Goal: Information Seeking & Learning: Learn about a topic

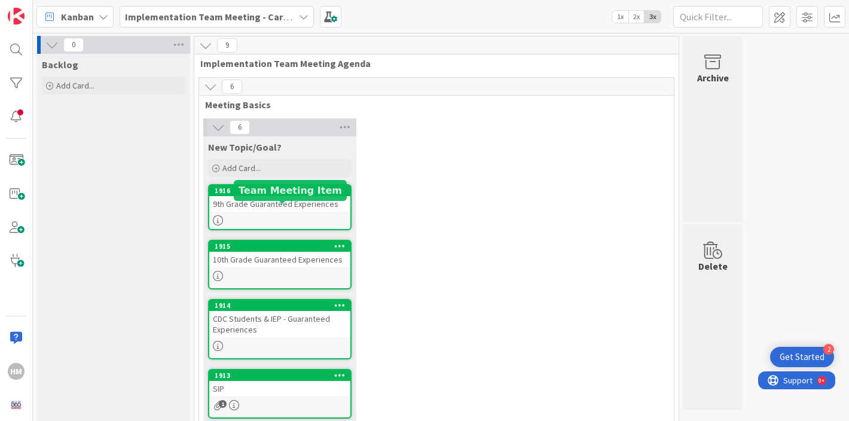
scroll to position [167, 0]
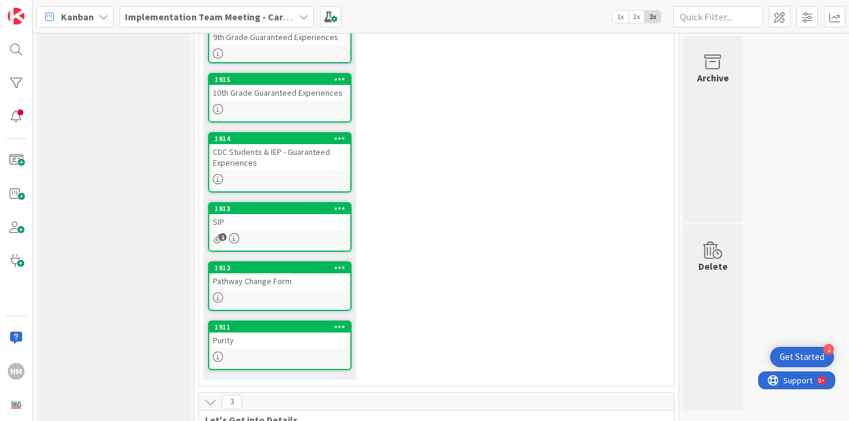
click at [243, 357] on div at bounding box center [279, 356] width 141 height 10
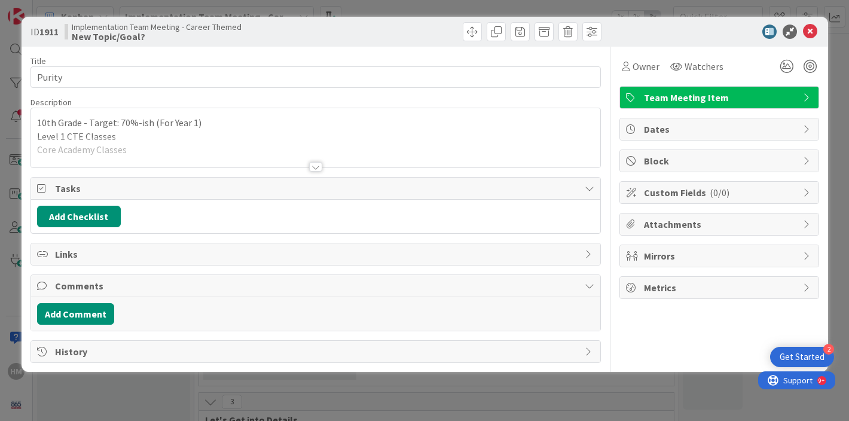
click at [187, 158] on div at bounding box center [315, 152] width 569 height 30
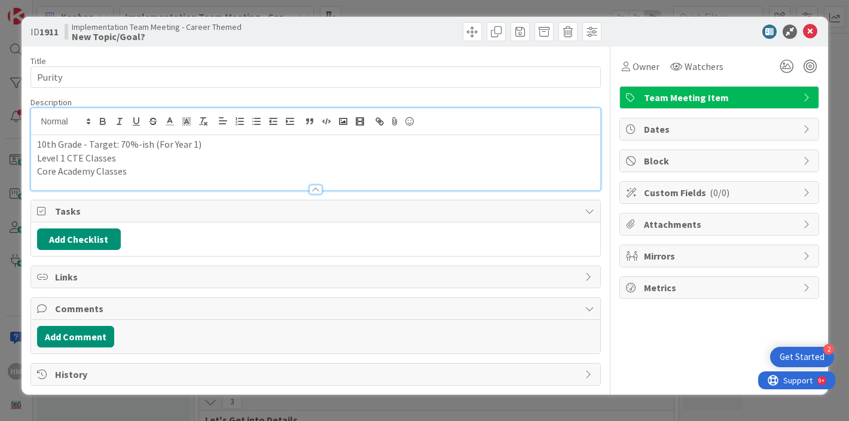
click at [143, 172] on p "Core Academy Classes" at bounding box center [315, 171] width 557 height 14
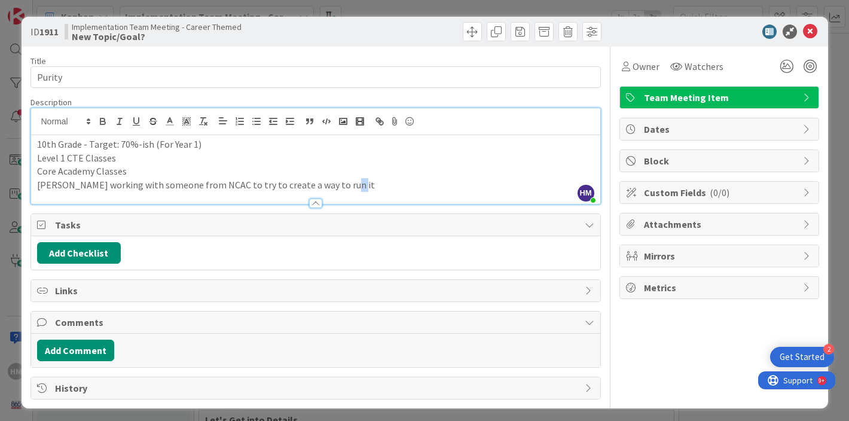
drag, startPoint x: 354, startPoint y: 185, endPoint x: 335, endPoint y: 185, distance: 18.5
click at [335, 185] on p "[PERSON_NAME] working with someone from NCAC to try to create a way to run it" at bounding box center [315, 185] width 557 height 14
click at [668, 323] on div "Owner Watchers Team Meeting Item Dates Block Custom Fields ( 0/0 ) Attachments …" at bounding box center [719, 223] width 200 height 353
click at [813, 32] on icon at bounding box center [810, 32] width 14 height 14
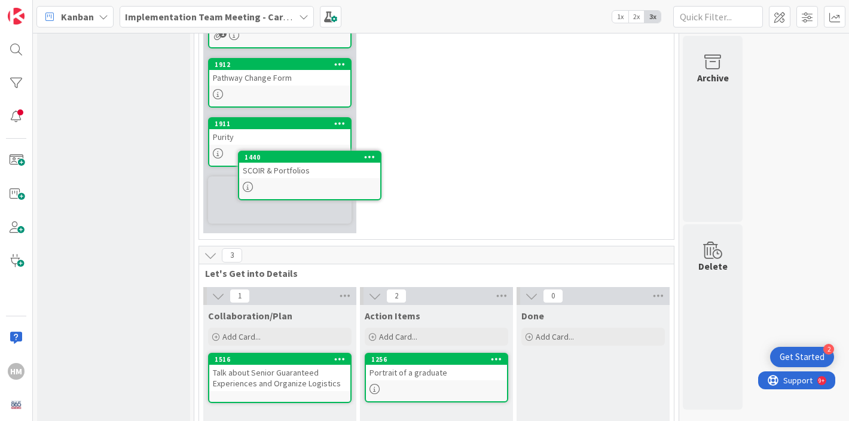
scroll to position [369, 0]
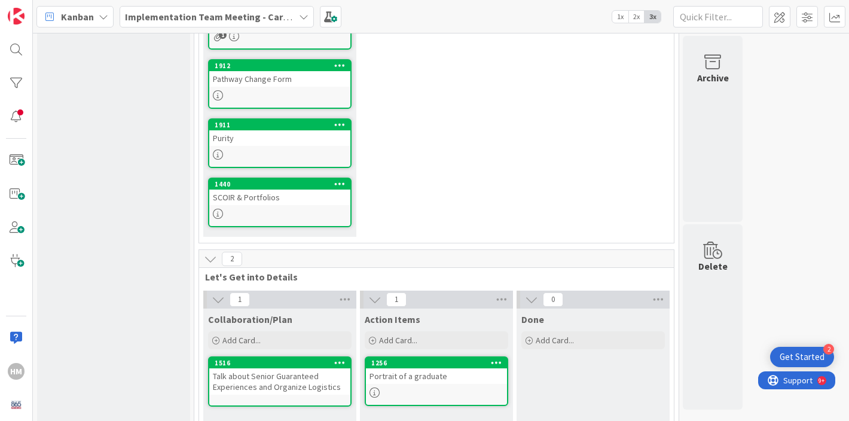
click at [293, 206] on link "1440 SCOIR & Portfolios" at bounding box center [279, 202] width 143 height 50
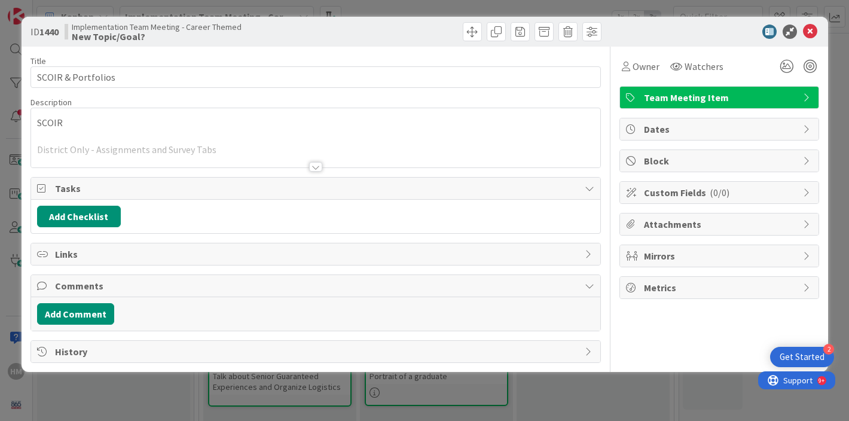
click at [114, 148] on div at bounding box center [315, 152] width 569 height 30
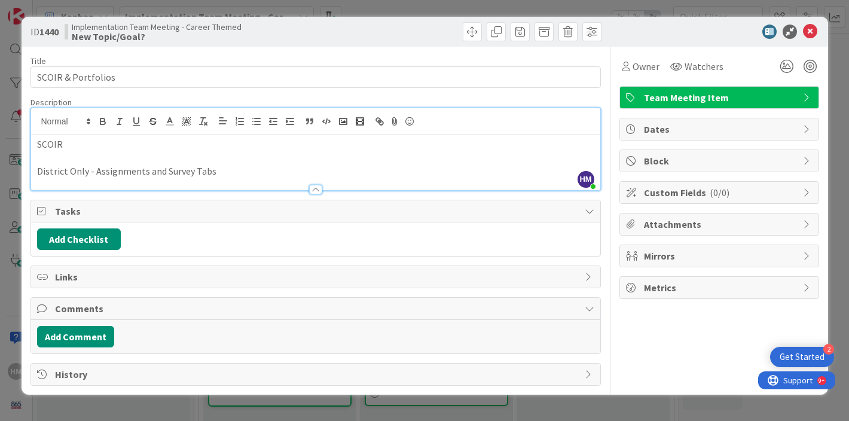
click at [113, 173] on p "District Only - Assignments and Survey Tabs" at bounding box center [315, 171] width 557 height 14
click at [84, 170] on p "[URL][DOMAIN_NAME]" at bounding box center [315, 171] width 557 height 14
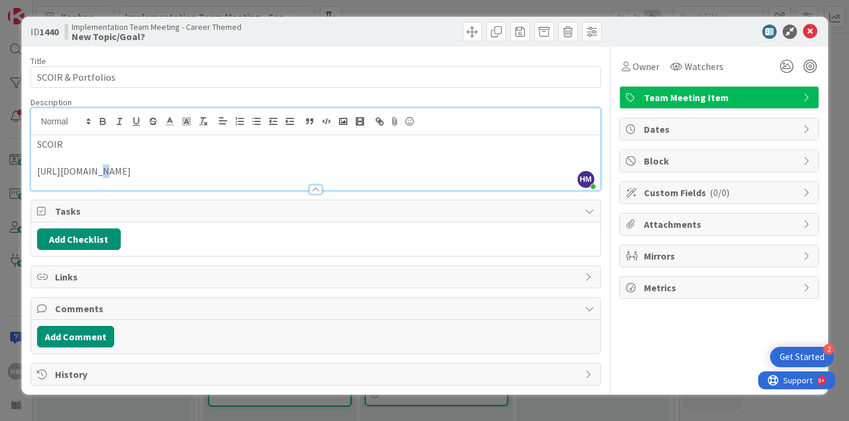
click at [84, 170] on p "[URL][DOMAIN_NAME]" at bounding box center [315, 171] width 557 height 14
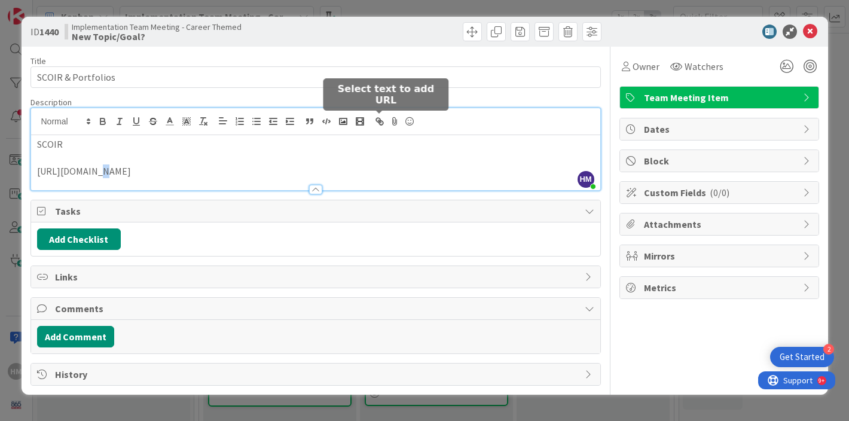
click at [381, 122] on line "button" at bounding box center [379, 121] width 2 height 2
type input "[URL][DOMAIN_NAME]"
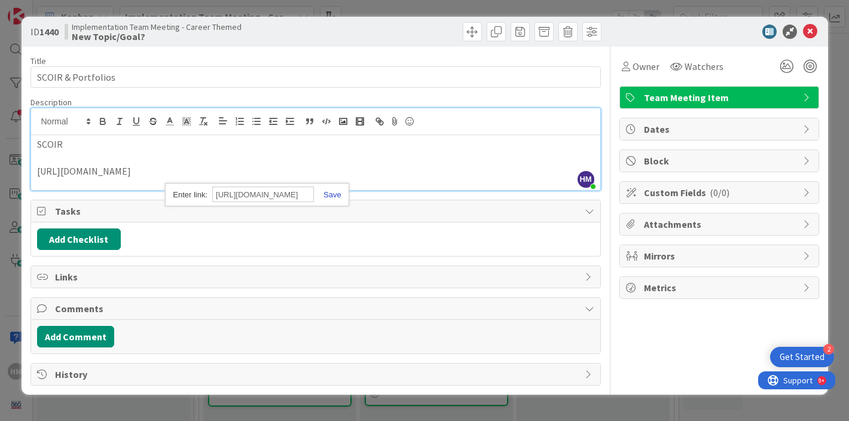
click at [329, 196] on link at bounding box center [327, 194] width 27 height 9
click at [529, 147] on p "SCOIR" at bounding box center [315, 144] width 557 height 14
click at [810, 35] on icon at bounding box center [810, 32] width 14 height 14
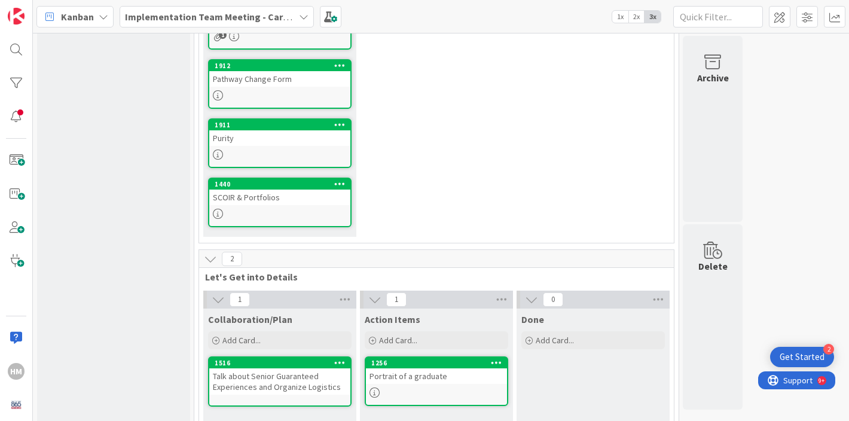
click at [827, 221] on div "0 Backlog Add Card... 9 Implementation Team Meeting Agenda 7 Meeting Basics 7 N…" at bounding box center [440, 78] width 811 height 822
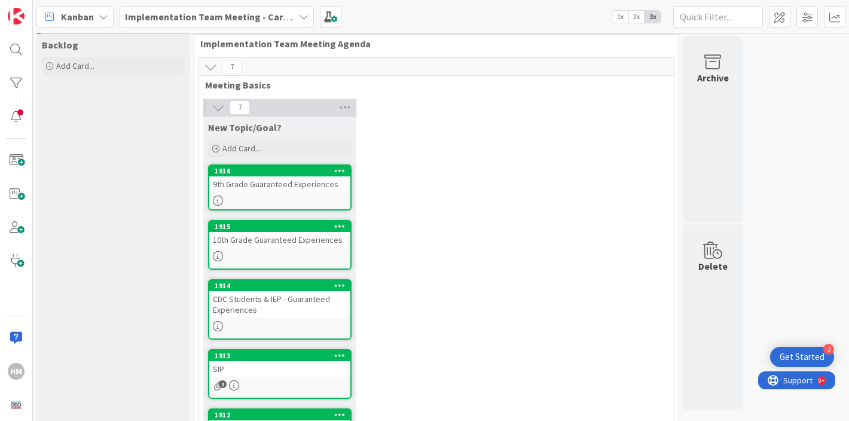
scroll to position [26, 0]
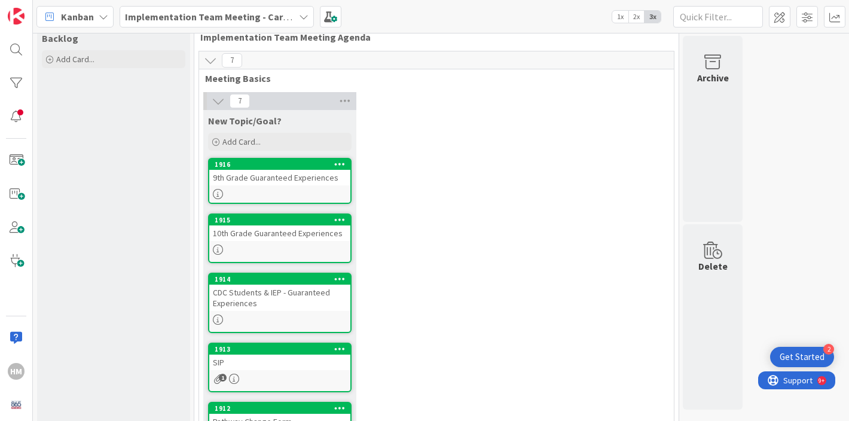
click at [276, 177] on div "9th Grade Guaranteed Experiences" at bounding box center [279, 178] width 141 height 16
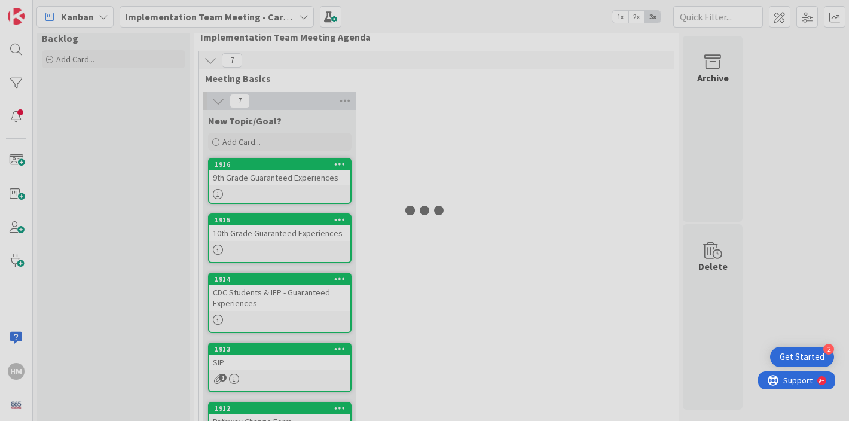
click at [276, 177] on div at bounding box center [424, 210] width 849 height 421
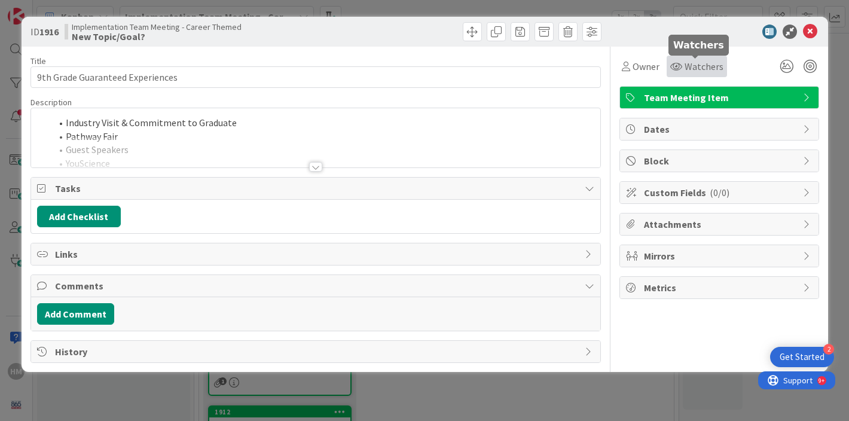
click at [702, 66] on span "Watchers" at bounding box center [703, 66] width 39 height 14
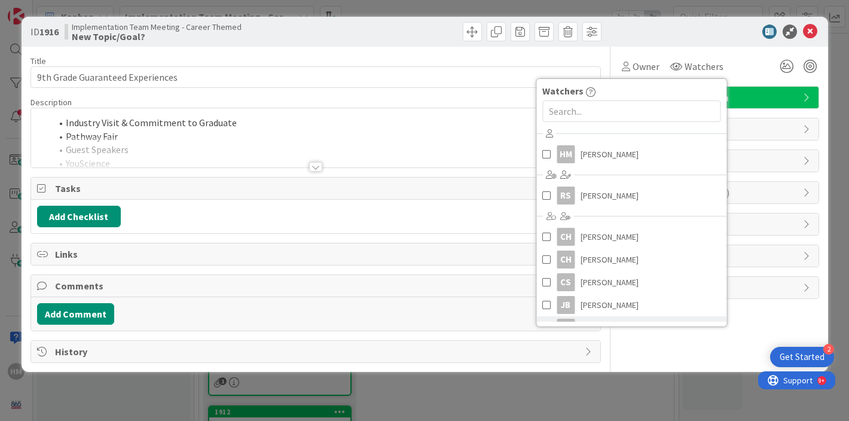
scroll to position [85, 0]
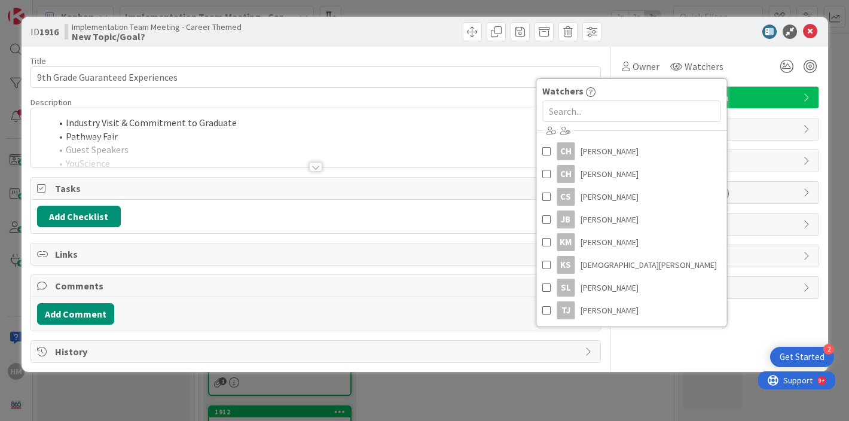
click at [732, 53] on div "Owner Watchers Watchers HM [PERSON_NAME] RS [PERSON_NAME] CH [PERSON_NAME] CH […" at bounding box center [719, 62] width 200 height 30
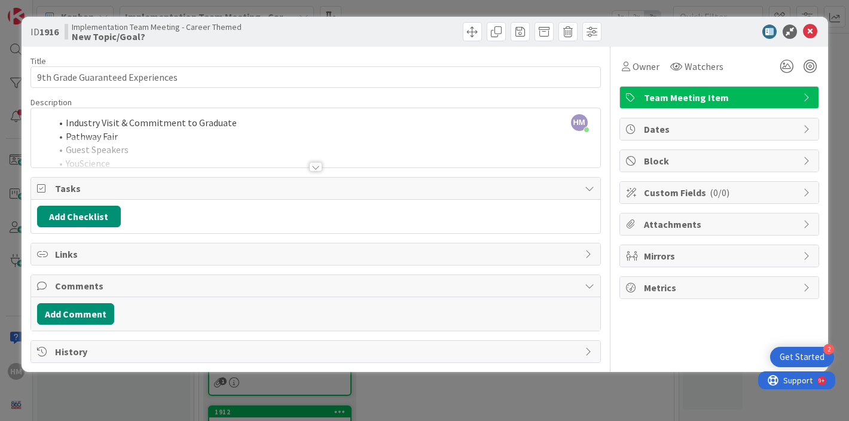
click at [378, 134] on div "HM [PERSON_NAME] just joined Industry Visit & Commitment to Graduate Pathway Fa…" at bounding box center [315, 137] width 569 height 59
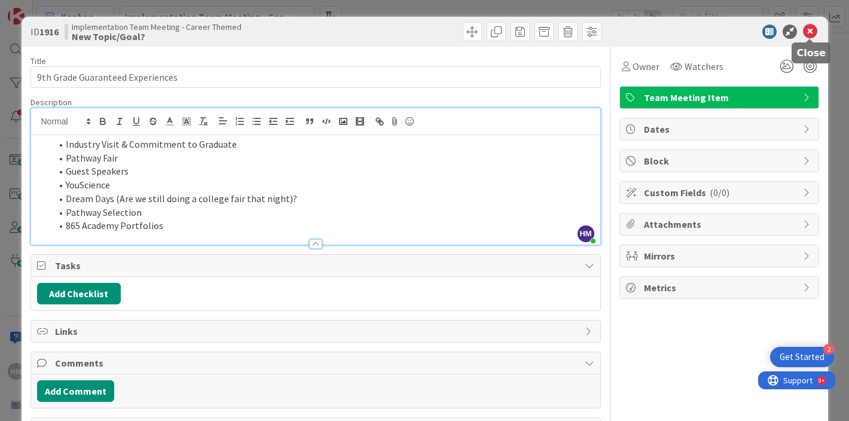
click at [809, 32] on icon at bounding box center [810, 32] width 14 height 14
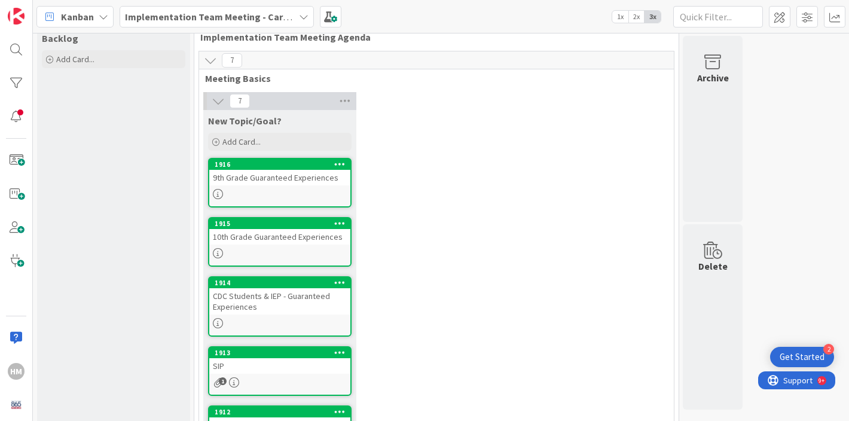
click at [552, 212] on div "7 New Topic/Goal? Add Card... Template Not Set Title 0 / 128 Label Team Meeting…" at bounding box center [436, 340] width 470 height 497
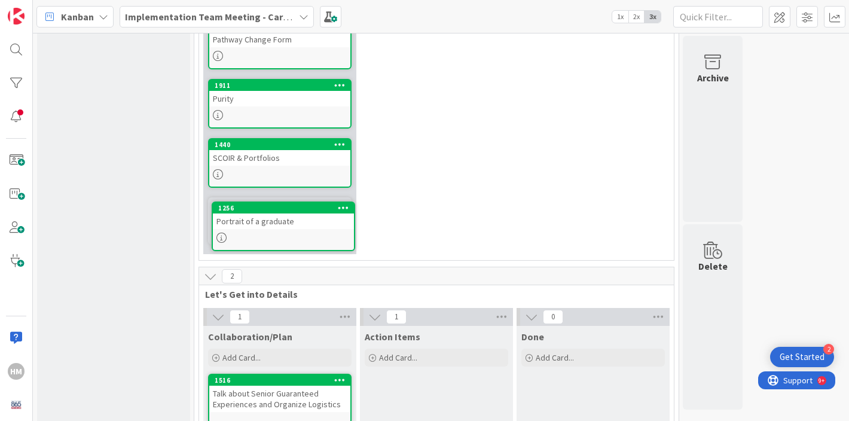
scroll to position [410, 0]
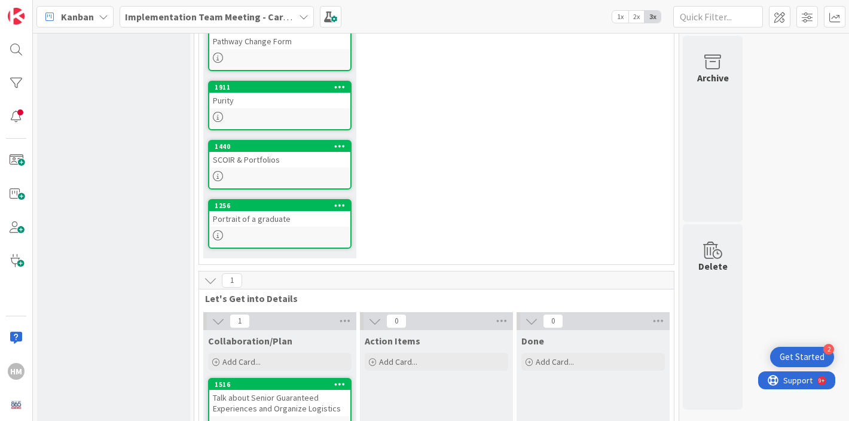
click at [255, 223] on div "Portrait of a graduate" at bounding box center [279, 219] width 141 height 16
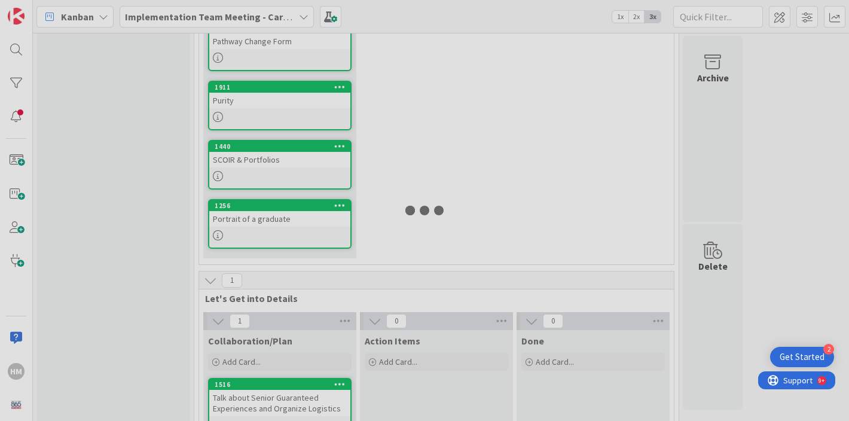
click at [255, 223] on div at bounding box center [424, 210] width 849 height 421
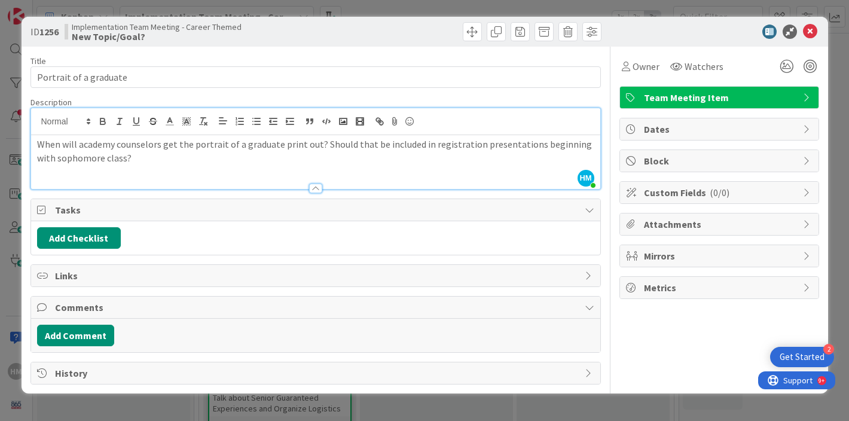
click at [151, 131] on div "HM [PERSON_NAME] just joined When will academy counselors get the portrait of a…" at bounding box center [315, 148] width 569 height 81
click at [151, 131] on div at bounding box center [315, 121] width 569 height 27
drag, startPoint x: 117, startPoint y: 159, endPoint x: 35, endPoint y: 143, distance: 83.3
click at [35, 143] on div "When will academy counselors get the portrait of a graduate print out? Should t…" at bounding box center [315, 162] width 569 height 54
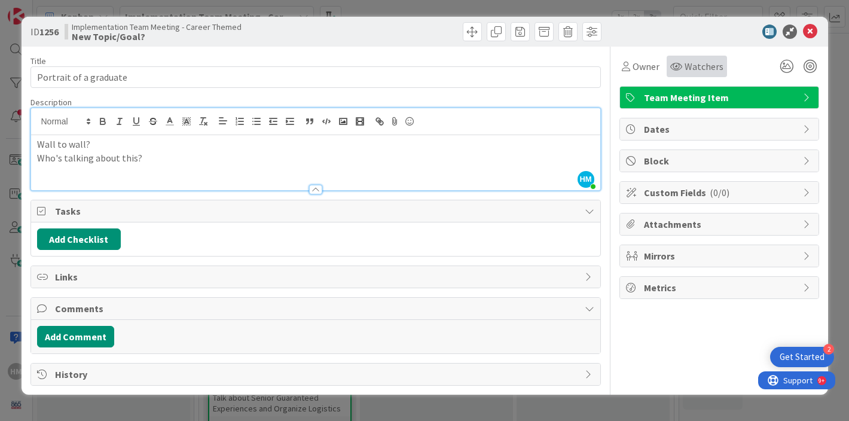
click at [720, 56] on div "Watchers" at bounding box center [696, 67] width 60 height 22
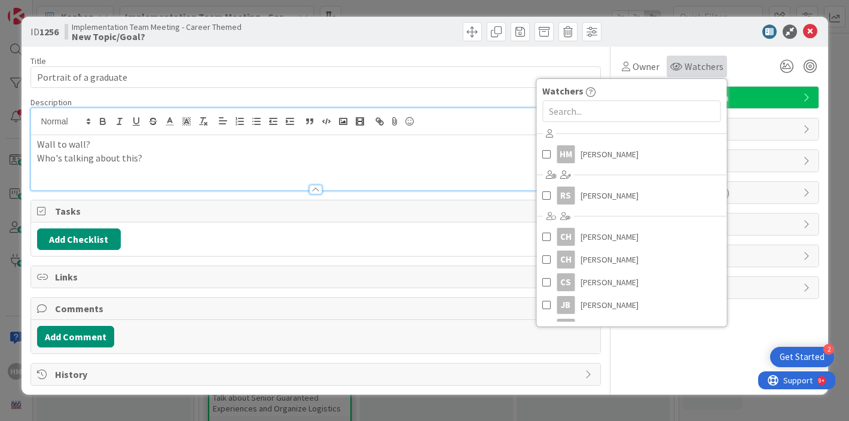
click at [713, 53] on div "Owner Watchers Watchers HM [PERSON_NAME] RS [PERSON_NAME] CH [PERSON_NAME] CH […" at bounding box center [719, 62] width 200 height 30
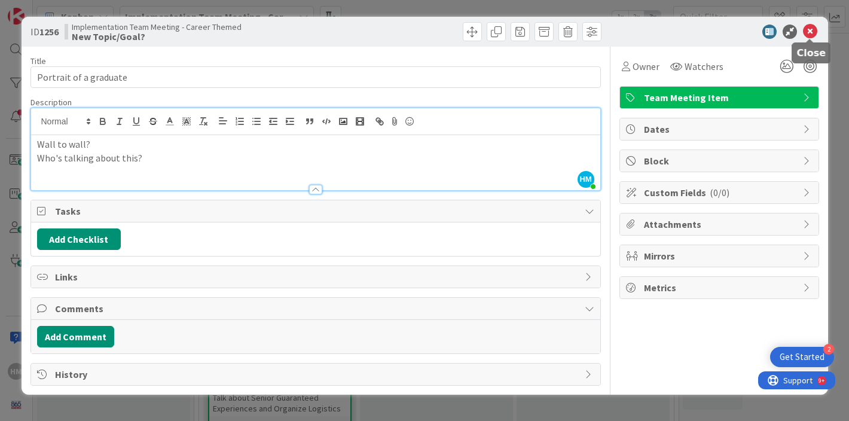
click at [805, 29] on icon at bounding box center [810, 32] width 14 height 14
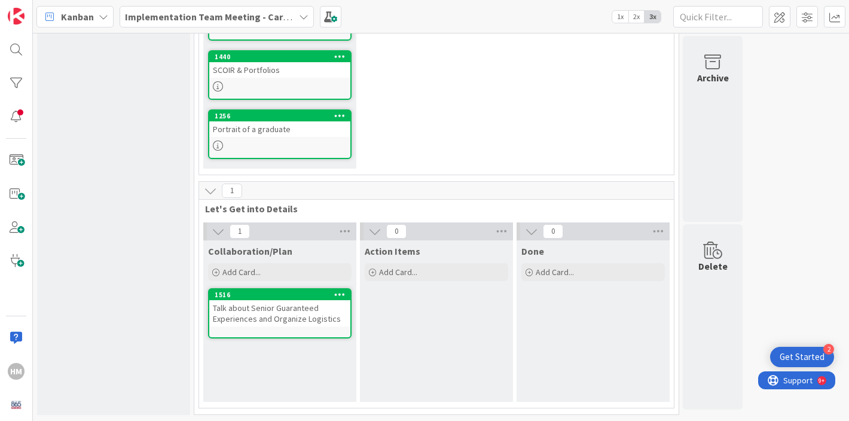
click at [273, 313] on div "Talk about Senior Guaranteed Experiences and Organize Logistics" at bounding box center [279, 313] width 141 height 26
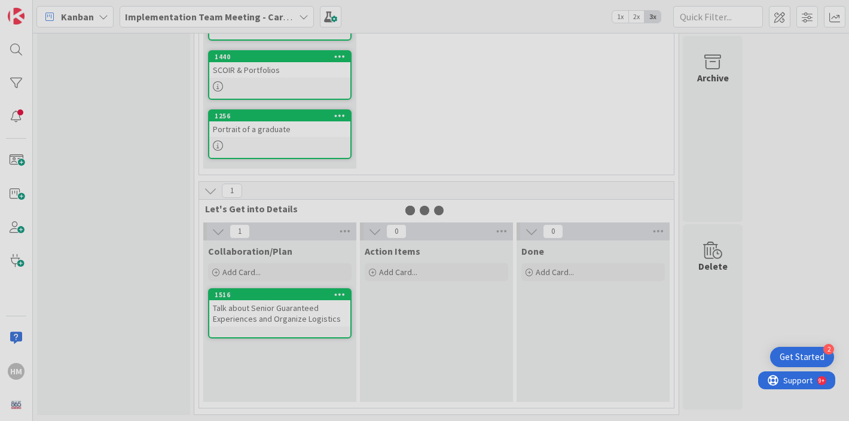
click at [273, 313] on div at bounding box center [424, 210] width 849 height 421
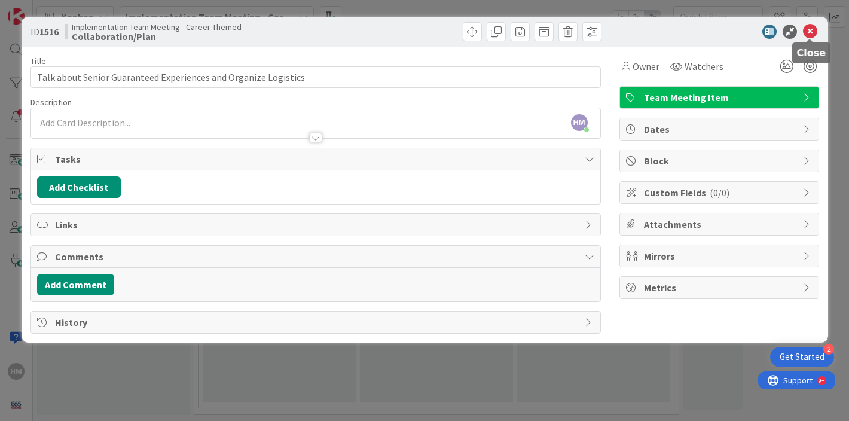
click at [814, 30] on icon at bounding box center [810, 32] width 14 height 14
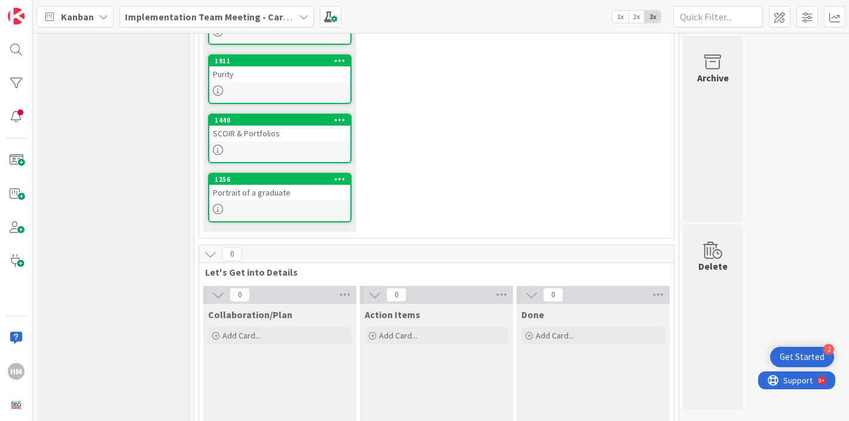
scroll to position [440, 0]
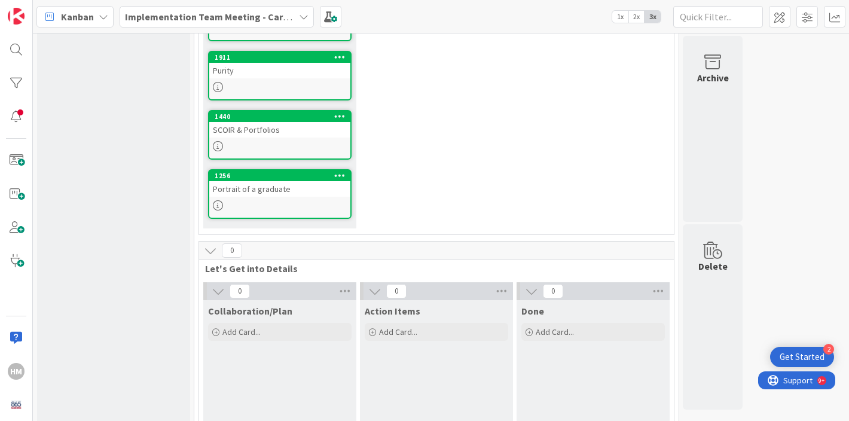
click at [243, 72] on div "Purity" at bounding box center [279, 71] width 141 height 16
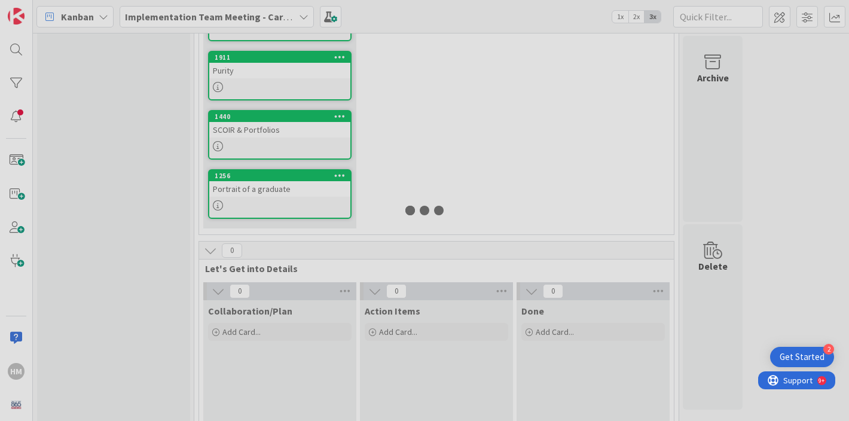
click at [243, 72] on div at bounding box center [424, 210] width 849 height 421
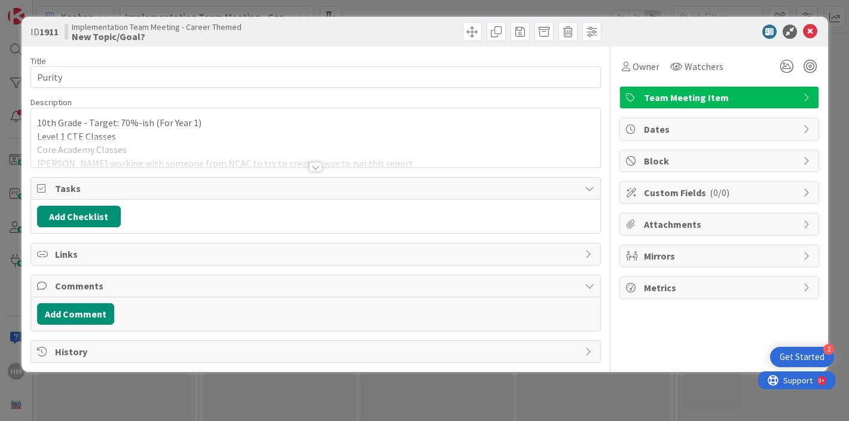
click at [226, 152] on div at bounding box center [315, 152] width 569 height 30
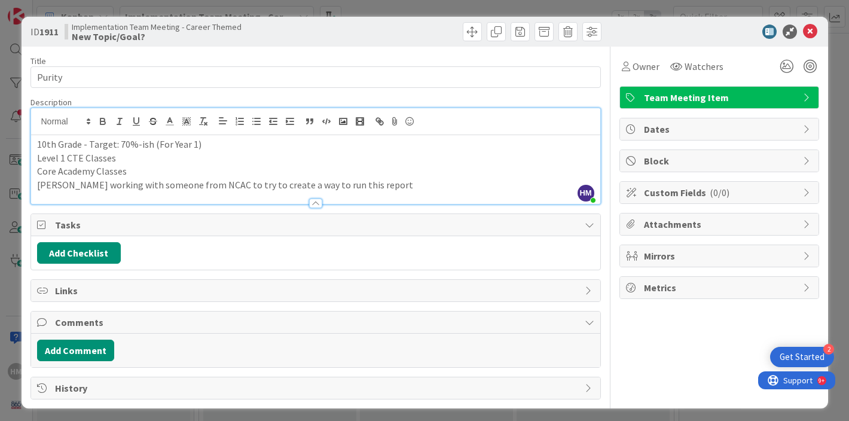
click at [412, 183] on p "[PERSON_NAME] working with someone from NCAC to try to create a way to run this…" at bounding box center [315, 185] width 557 height 14
click at [415, 164] on p "Level 1 CTE Classes" at bounding box center [315, 158] width 557 height 14
click at [135, 167] on p "Core Academy Classes" at bounding box center [315, 171] width 557 height 14
click at [132, 157] on p "Level 1 CTE Classes" at bounding box center [315, 158] width 557 height 14
click at [249, 145] on p "10th Grade - Target: 70%-ish (For Year 1)" at bounding box center [315, 144] width 557 height 14
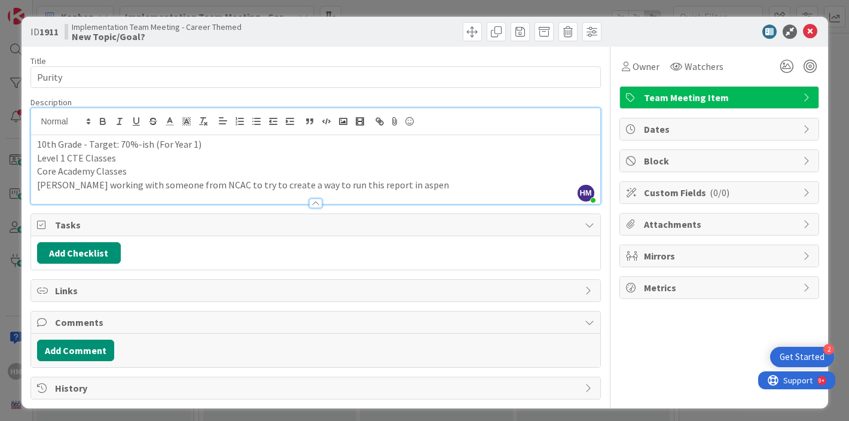
click at [150, 167] on p "Core Academy Classes" at bounding box center [315, 171] width 557 height 14
click at [146, 152] on p "Level 1 CTE Classes" at bounding box center [315, 158] width 557 height 14
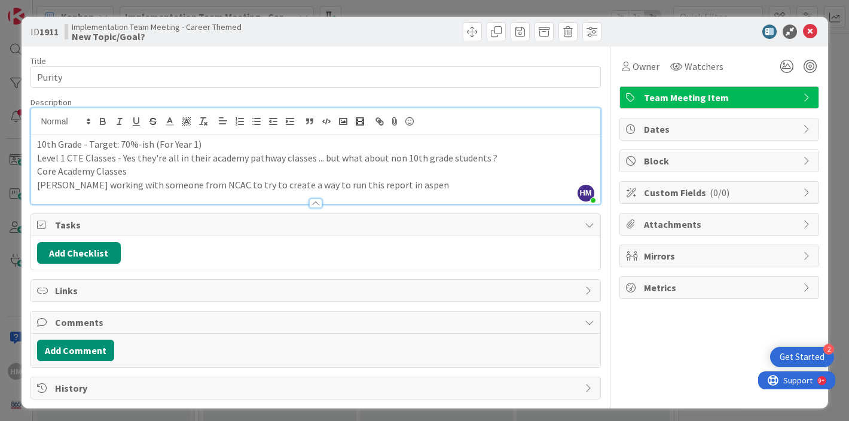
click at [153, 170] on p "Core Academy Classes" at bounding box center [315, 171] width 557 height 14
click at [308, 154] on p "Level 1 CTE Classes - Yes they're all in their academy pathway classes ... but …" at bounding box center [315, 158] width 557 height 14
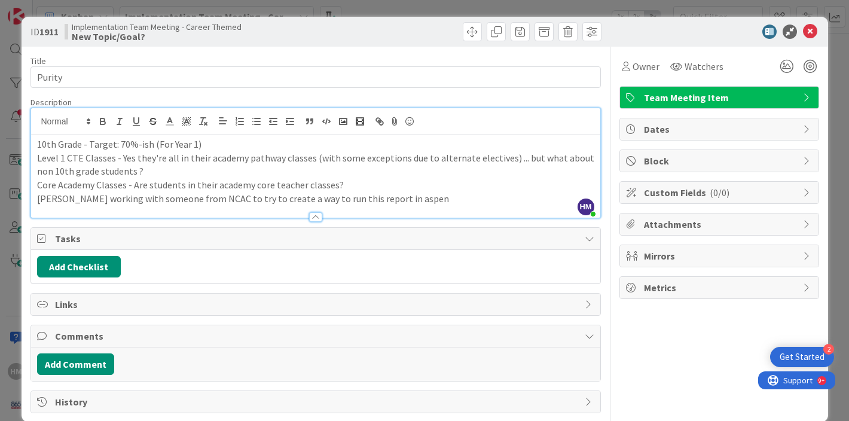
click at [717, 369] on div "Owner Watchers Team Meeting Item Dates Block Custom Fields ( 0/0 ) Attachments …" at bounding box center [719, 230] width 200 height 366
click at [813, 34] on icon at bounding box center [810, 32] width 14 height 14
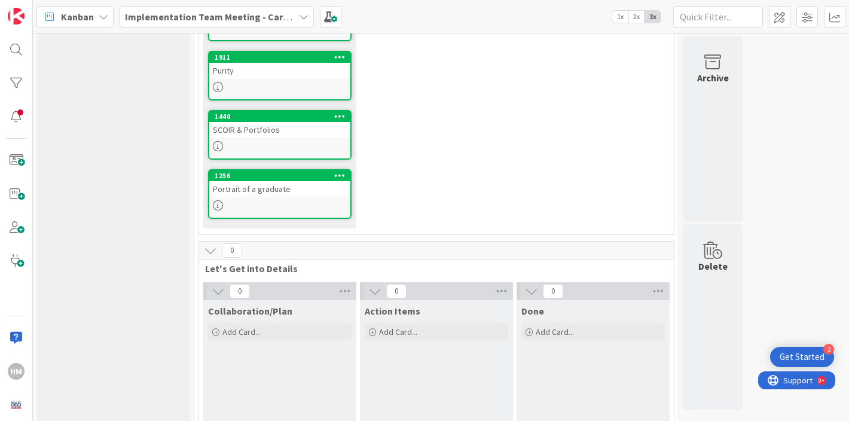
click at [289, 204] on div at bounding box center [279, 205] width 141 height 10
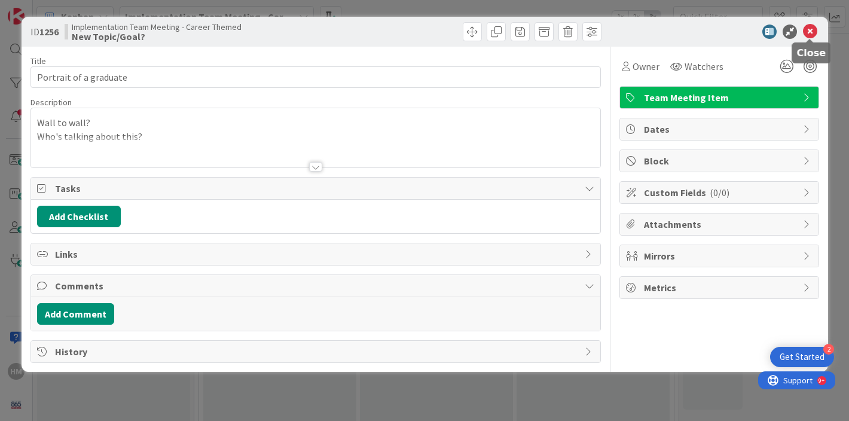
click at [810, 25] on icon at bounding box center [810, 32] width 14 height 14
